Goal: Task Accomplishment & Management: Complete application form

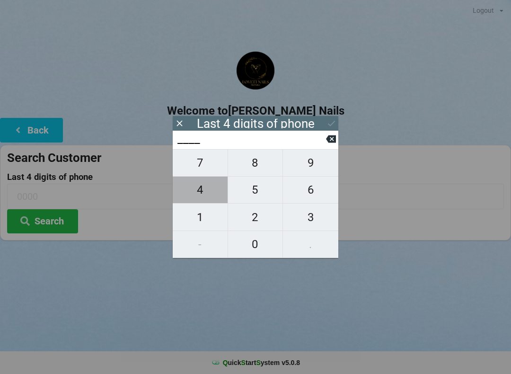
click at [193, 191] on span "4" at bounding box center [200, 190] width 55 height 20
type input "4___"
click at [194, 164] on span "7" at bounding box center [200, 163] width 55 height 20
type input "47__"
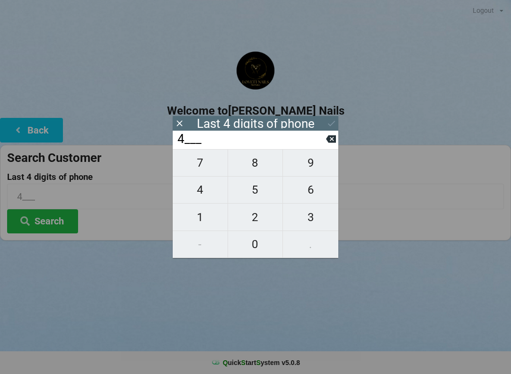
type input "47__"
click at [255, 163] on span "8" at bounding box center [255, 163] width 55 height 20
type input "478_"
click at [193, 218] on span "1" at bounding box center [200, 217] width 55 height 20
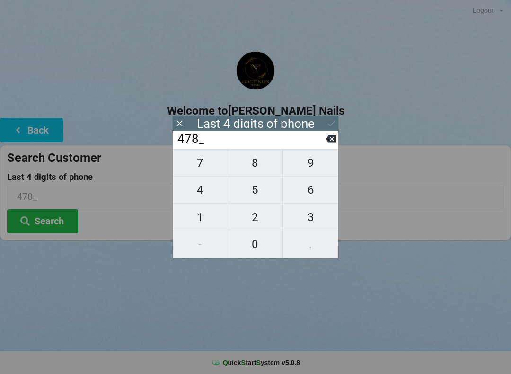
type input "4781"
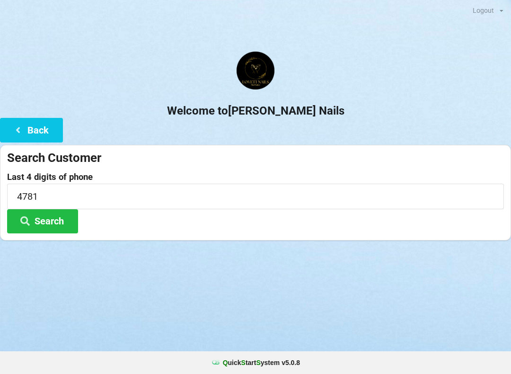
click at [340, 127] on div "Welcome to [PERSON_NAME] Nails Back Search Customer Last 4 digits of phone 4781…" at bounding box center [255, 146] width 511 height 189
click at [58, 226] on button "Search" at bounding box center [42, 221] width 71 height 24
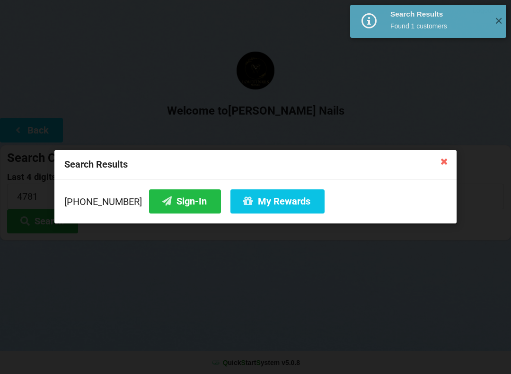
click at [172, 208] on button "Sign-In" at bounding box center [185, 201] width 72 height 24
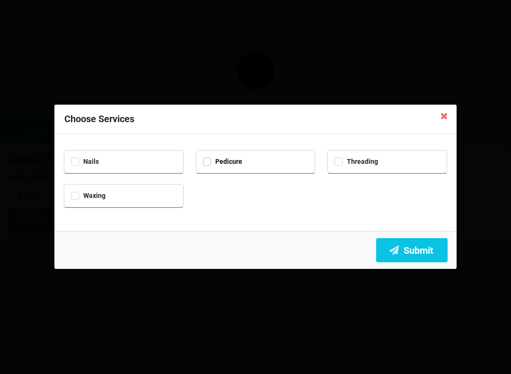
click at [207, 161] on label "Pedicure" at bounding box center [222, 162] width 39 height 8
checkbox input "true"
click at [82, 158] on label "Nails" at bounding box center [85, 162] width 28 height 8
checkbox input "true"
click at [412, 252] on button "Submit" at bounding box center [411, 250] width 71 height 24
